Goal: Book appointment/travel/reservation

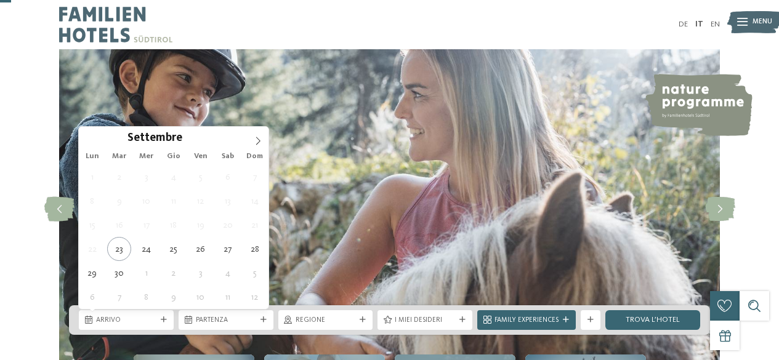
click at [163, 317] on icon at bounding box center [164, 320] width 6 height 6
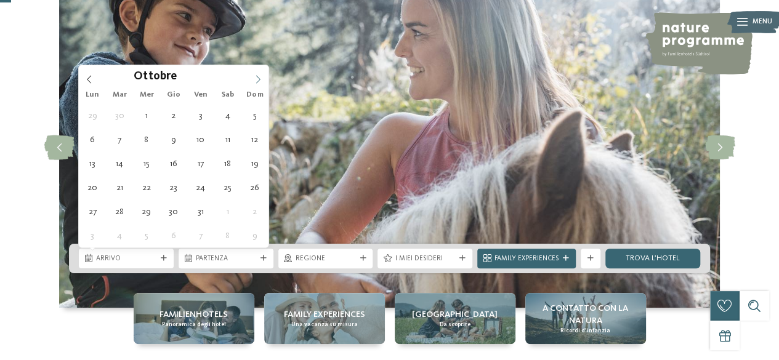
click at [257, 82] on icon at bounding box center [258, 79] width 9 height 9
type div "[DATE]"
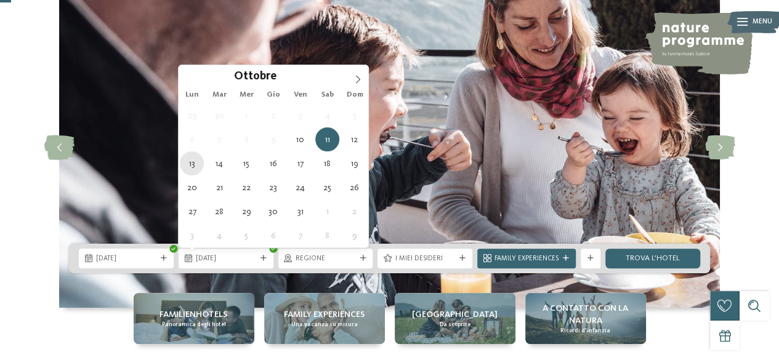
type div "[DATE]"
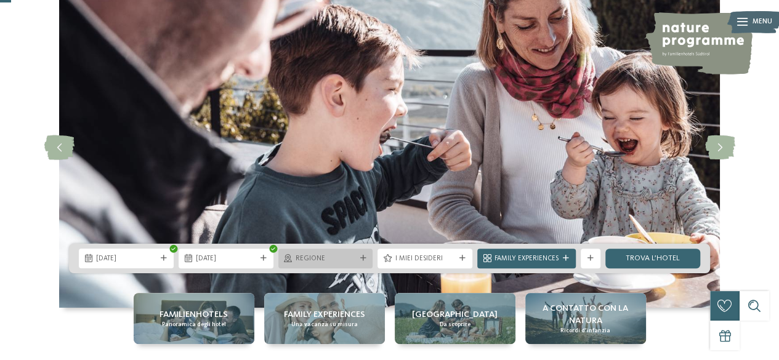
click at [338, 259] on span "Regione" at bounding box center [326, 259] width 60 height 10
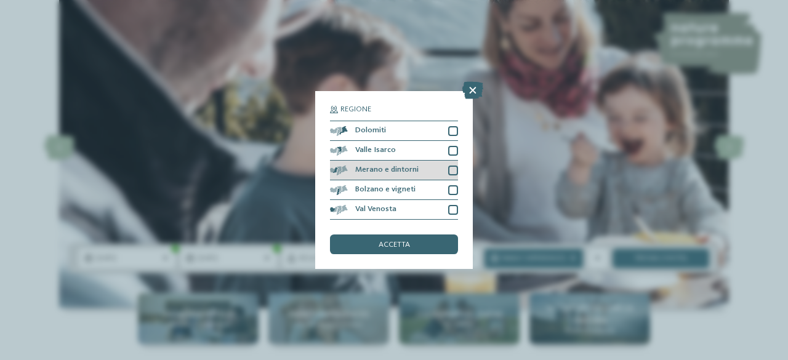
click at [455, 169] on div at bounding box center [453, 171] width 10 height 10
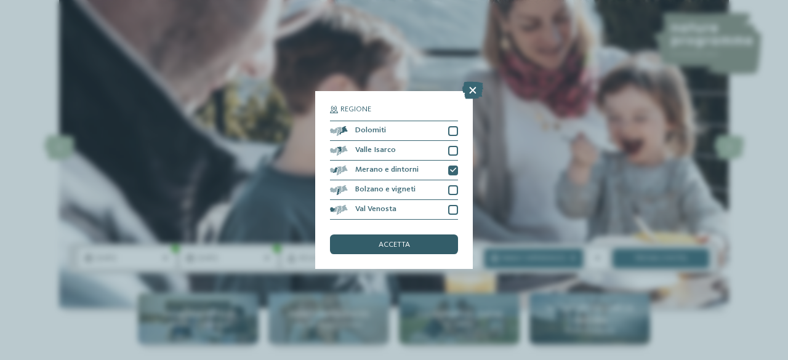
click at [413, 245] on div "accetta" at bounding box center [394, 245] width 128 height 20
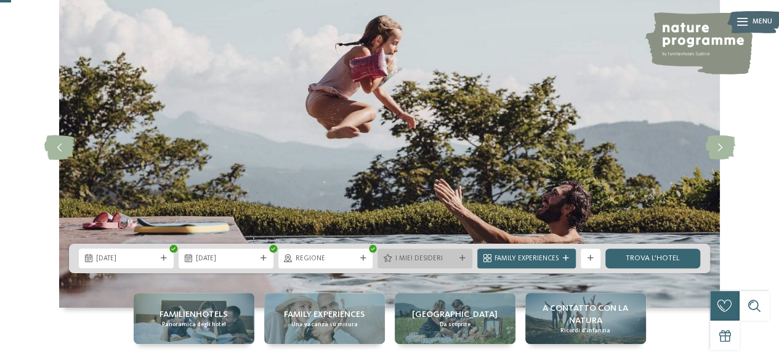
click at [458, 262] on div "I miei desideri" at bounding box center [424, 258] width 65 height 10
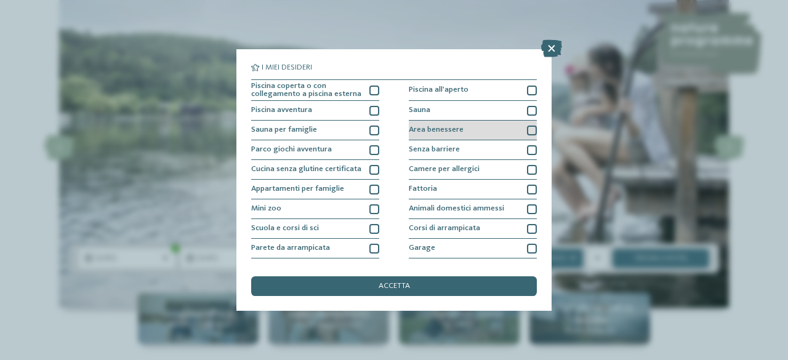
click at [453, 127] on span "Area benessere" at bounding box center [436, 130] width 55 height 8
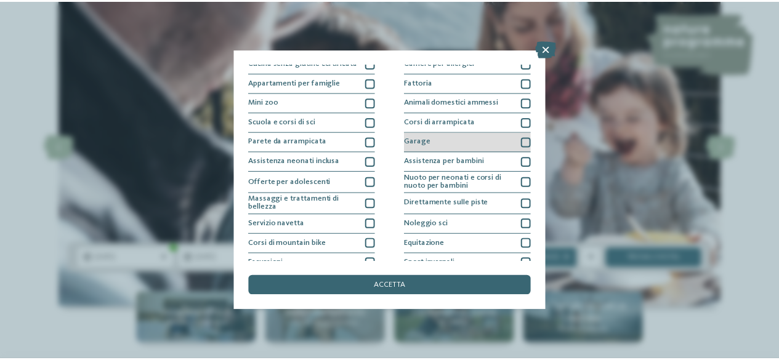
scroll to position [123, 0]
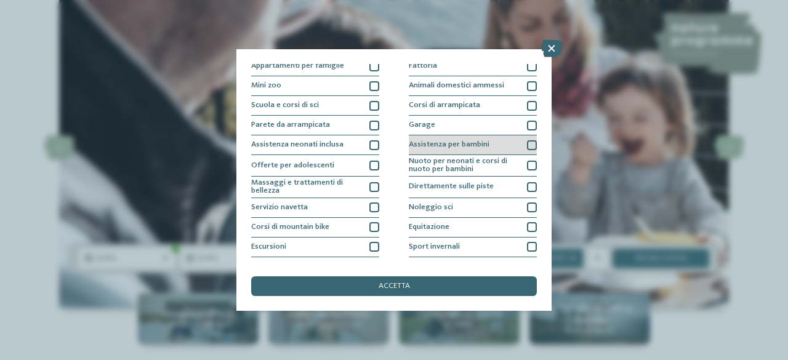
click at [488, 142] on div "Assistenza per bambini" at bounding box center [473, 145] width 128 height 20
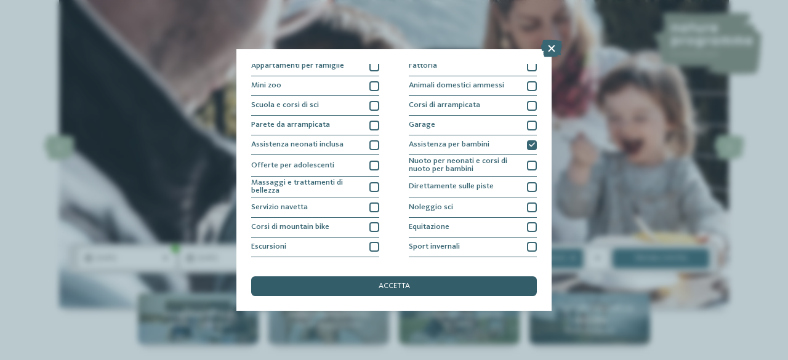
click at [413, 283] on div "accetta" at bounding box center [394, 287] width 286 height 20
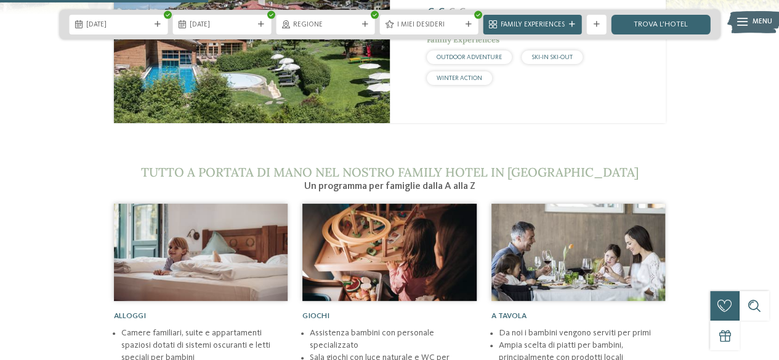
scroll to position [1232, 0]
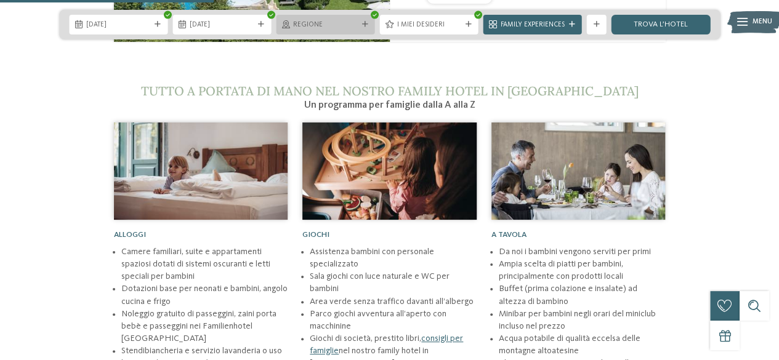
click at [368, 19] on div "Regione" at bounding box center [325, 25] width 99 height 20
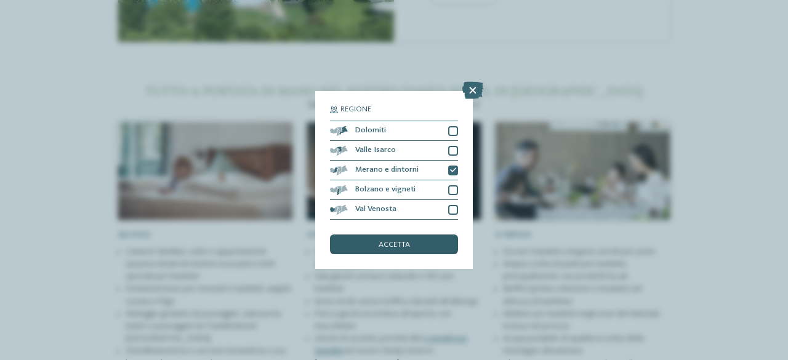
click at [389, 246] on span "accetta" at bounding box center [394, 245] width 31 height 8
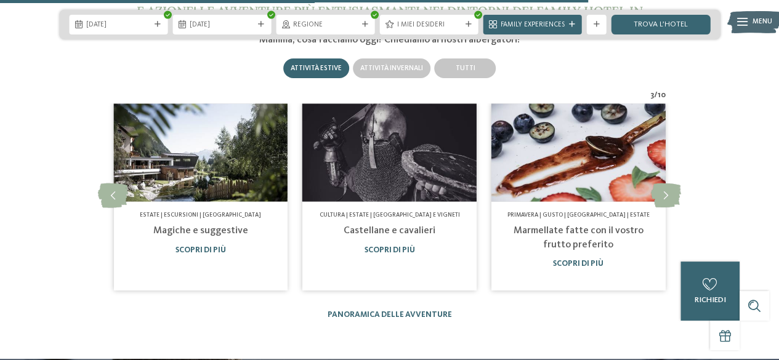
scroll to position [3387, 0]
